Goal: Find specific page/section: Find specific page/section

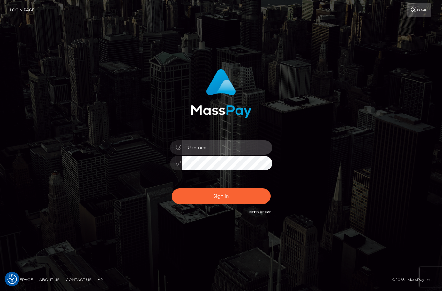
type input "christianc.xcite"
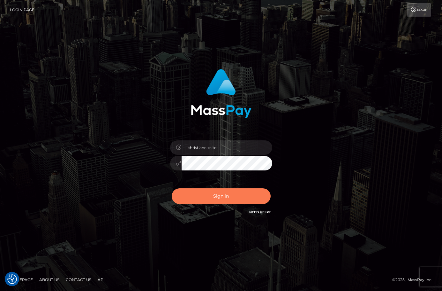
drag, startPoint x: 224, startPoint y: 192, endPoint x: 230, endPoint y: 213, distance: 22.6
click at [224, 192] on button "Sign in" at bounding box center [221, 196] width 99 height 16
type input "christianc.xcite"
drag, startPoint x: 230, startPoint y: 195, endPoint x: 238, endPoint y: 204, distance: 11.6
click at [231, 195] on button "Sign in" at bounding box center [221, 196] width 99 height 16
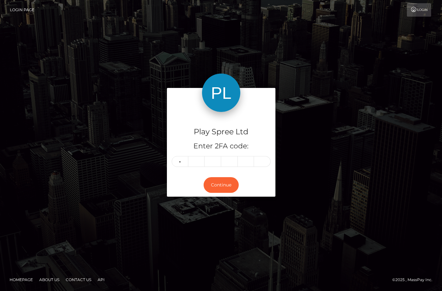
type input "2"
type input "1"
type input "4"
type input "0"
type input "1"
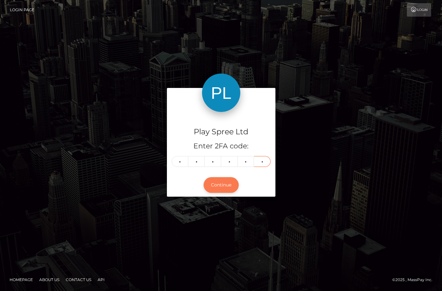
type input "3"
click at [228, 186] on button "Continue" at bounding box center [221, 185] width 35 height 16
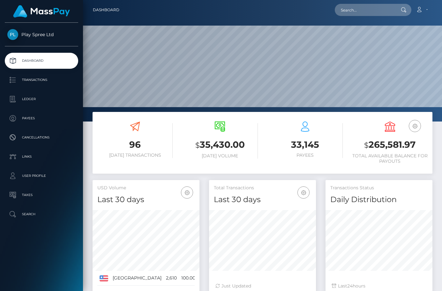
scroll to position [113, 107]
click at [385, 8] on input "text" at bounding box center [365, 10] width 60 height 12
paste input "1639615"
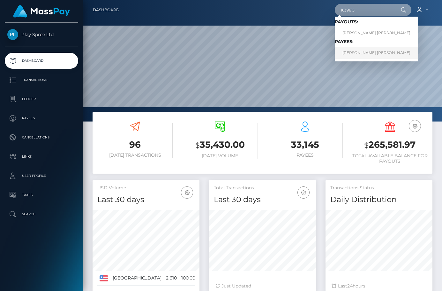
type input "1639615"
click at [377, 51] on link "KENDALL MICHAEL STRAIT" at bounding box center [376, 53] width 83 height 12
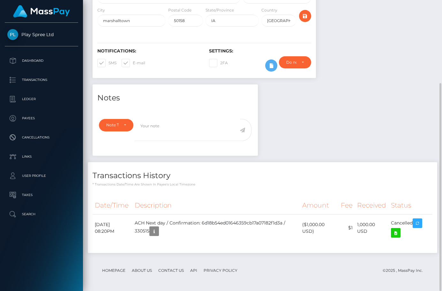
scroll to position [77, 107]
click at [375, 127] on div "Notes Note Type Compliance Clear Compliance General Note Type" at bounding box center [263, 171] width 350 height 175
click at [380, 118] on div "Notes Note Type Compliance Clear Compliance General Note Type" at bounding box center [263, 171] width 350 height 175
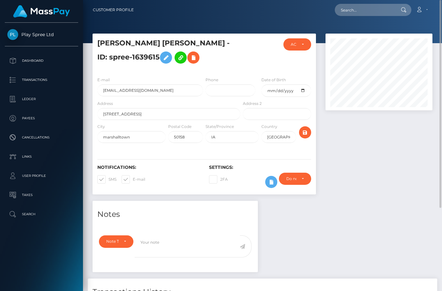
scroll to position [116, 0]
